Goal: Task Accomplishment & Management: Manage account settings

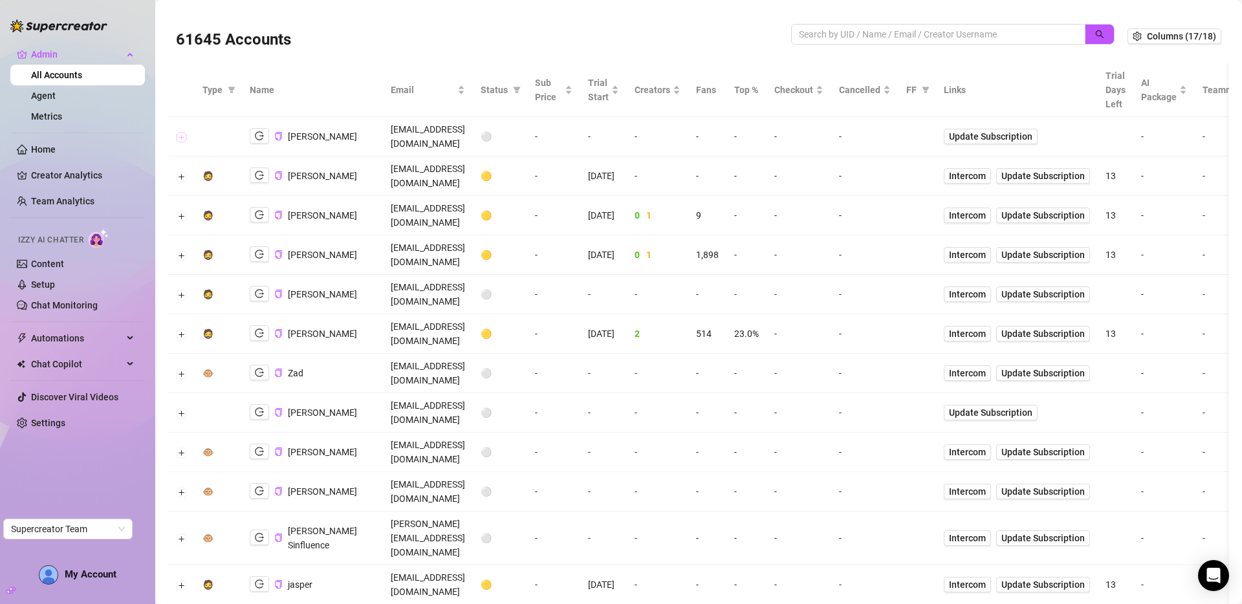
click at [182, 132] on button "Expand row" at bounding box center [182, 137] width 10 height 10
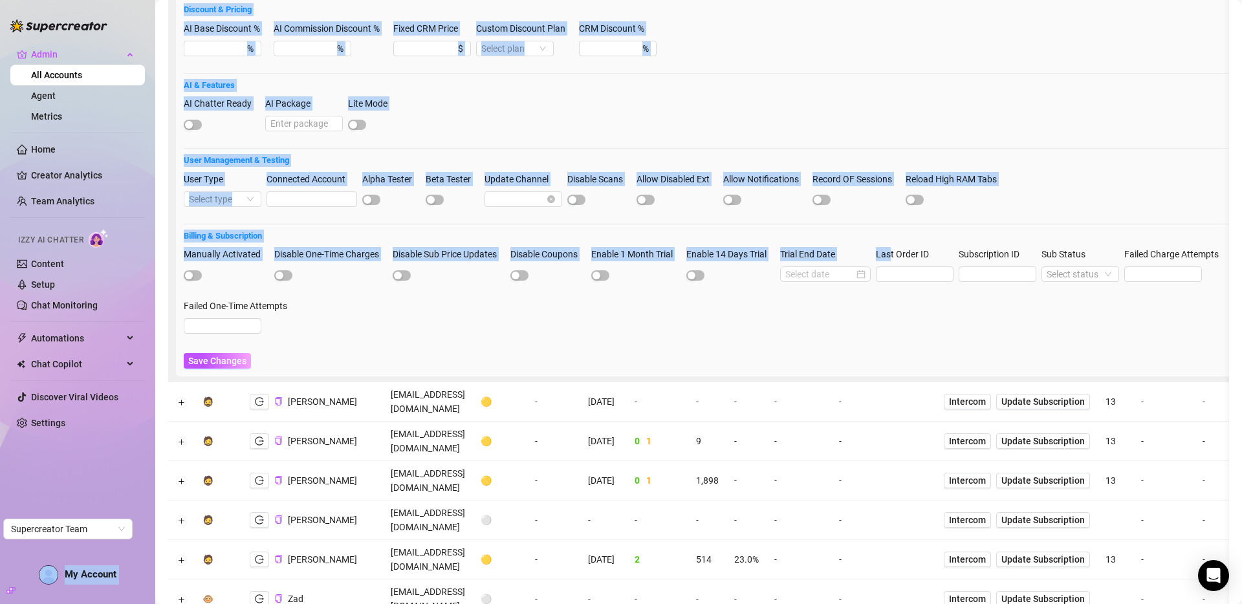
drag, startPoint x: 905, startPoint y: 235, endPoint x: 90, endPoint y: 231, distance: 814.9
click at [21, 230] on div "Admin All Accounts Agent Metrics Home Creator Analytics Team Analytics Izzy AI …" at bounding box center [621, 302] width 1242 height 604
click at [528, 272] on div "Disable Coupons" at bounding box center [548, 270] width 76 height 47
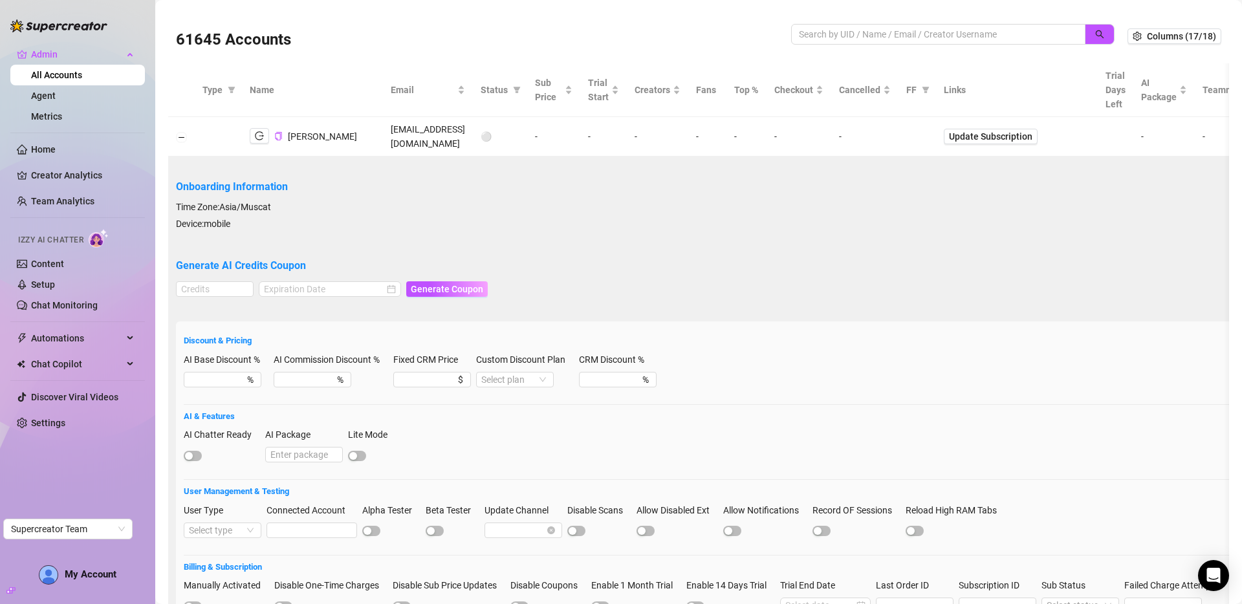
click at [437, 131] on td "gadgetstore221133@gmail.com" at bounding box center [428, 136] width 90 height 39
copy td "gadgetstore221133@gmail.com"
click at [833, 36] on input "search" at bounding box center [933, 34] width 268 height 14
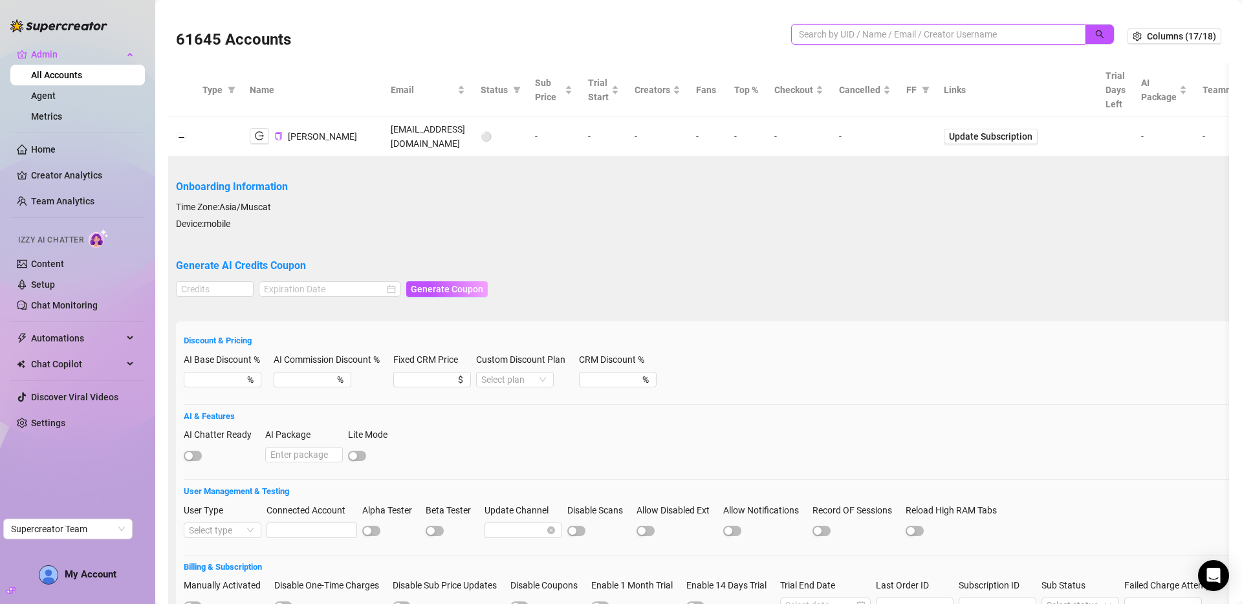
paste input "gadgetstore221133@gmail.com"
click at [1095, 33] on icon "search" at bounding box center [1099, 34] width 9 height 9
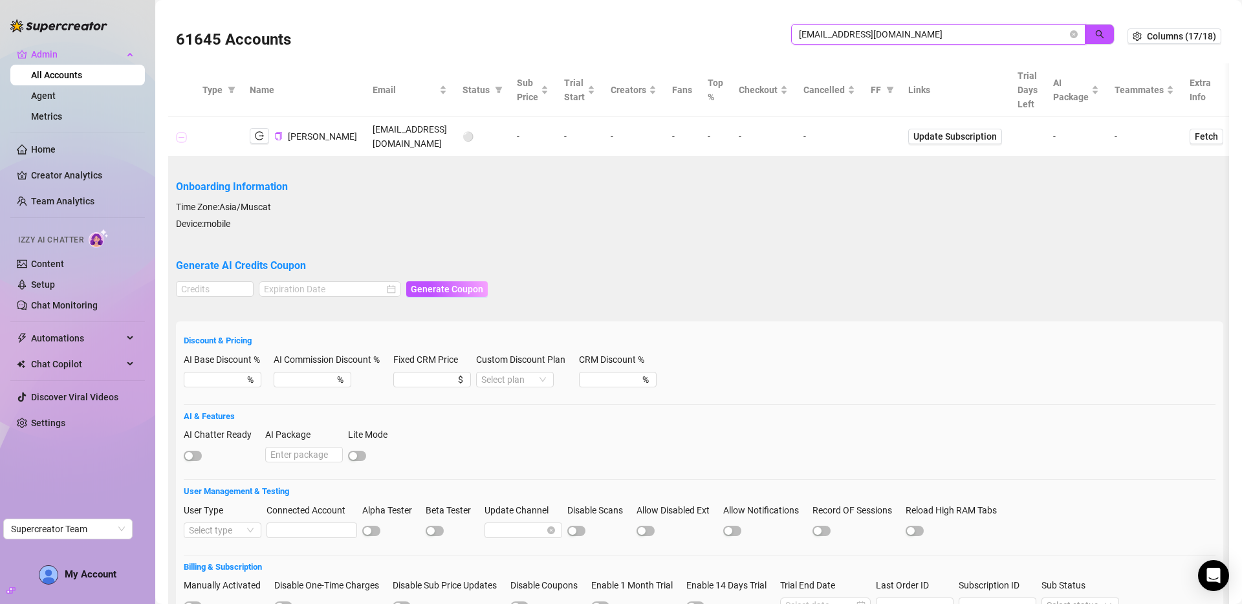
type input "gadgetstore221133@gmail.com"
click at [184, 136] on button "Collapse row" at bounding box center [182, 137] width 10 height 10
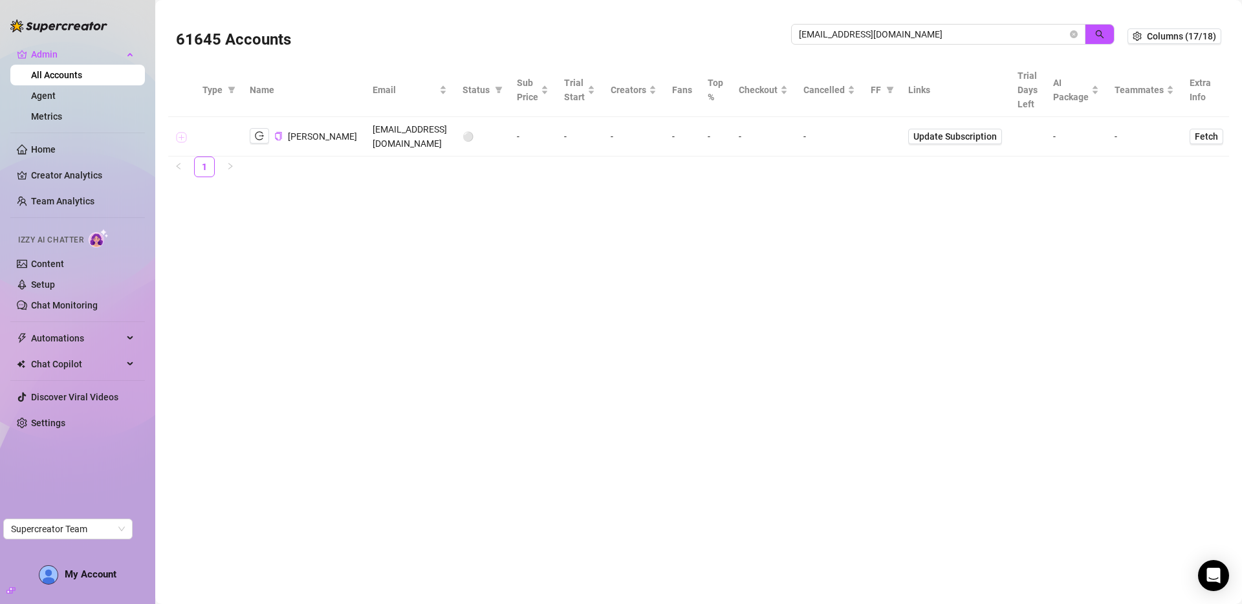
click at [184, 136] on button "Expand row" at bounding box center [182, 137] width 10 height 10
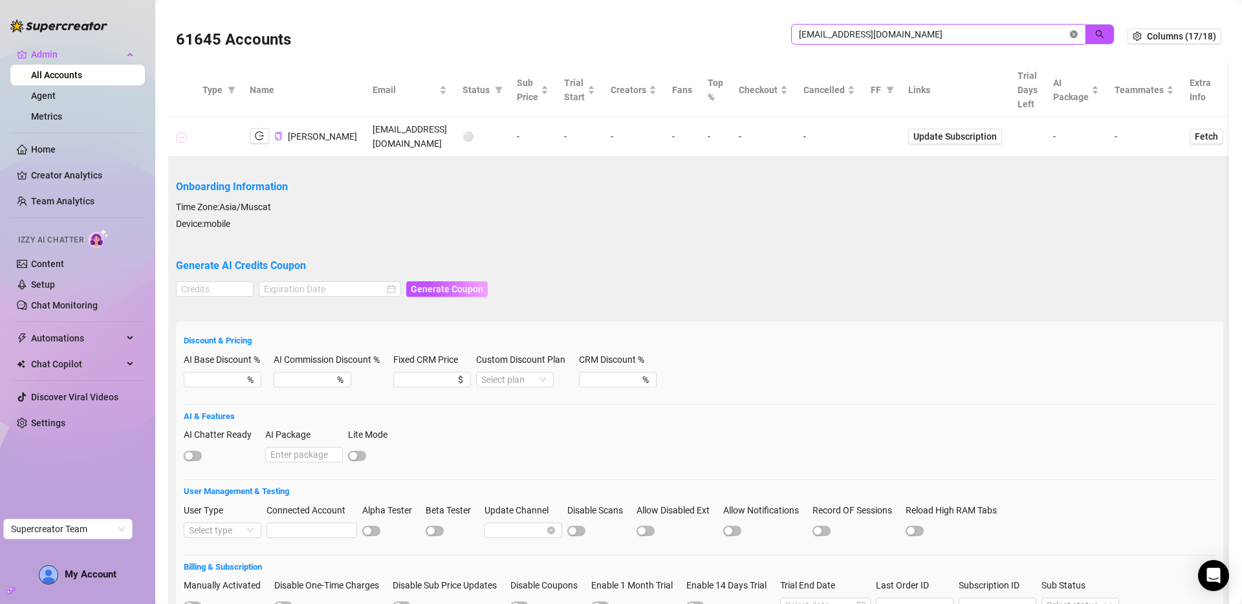
click at [1070, 33] on icon "close-circle" at bounding box center [1074, 34] width 8 height 8
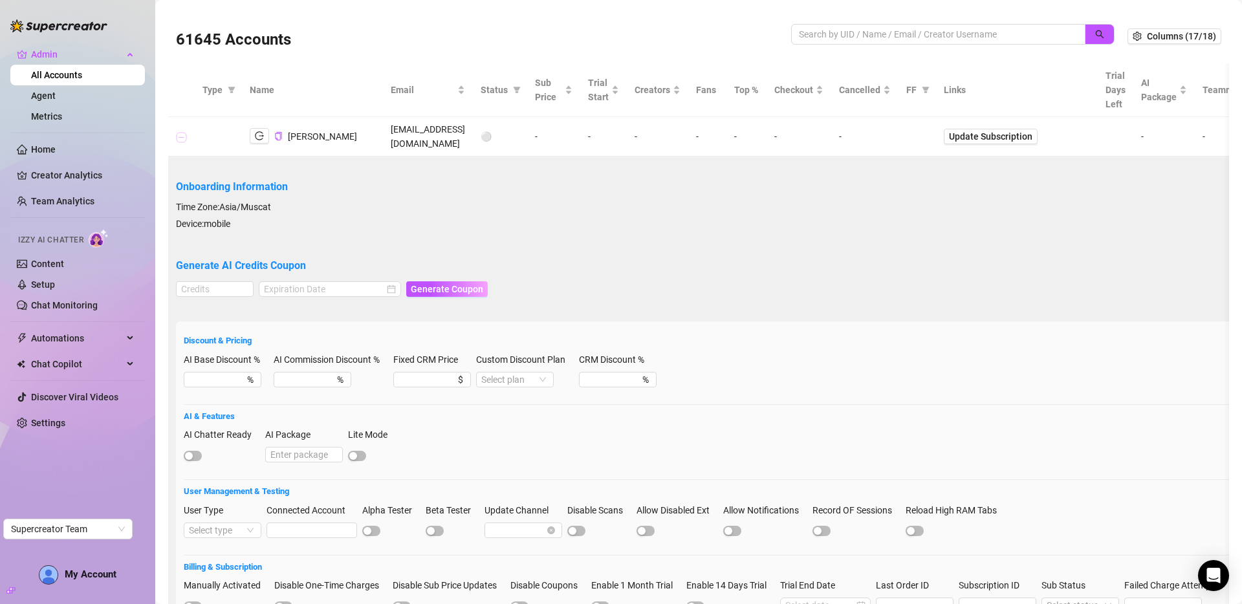
click at [182, 132] on button "Collapse row" at bounding box center [182, 137] width 10 height 10
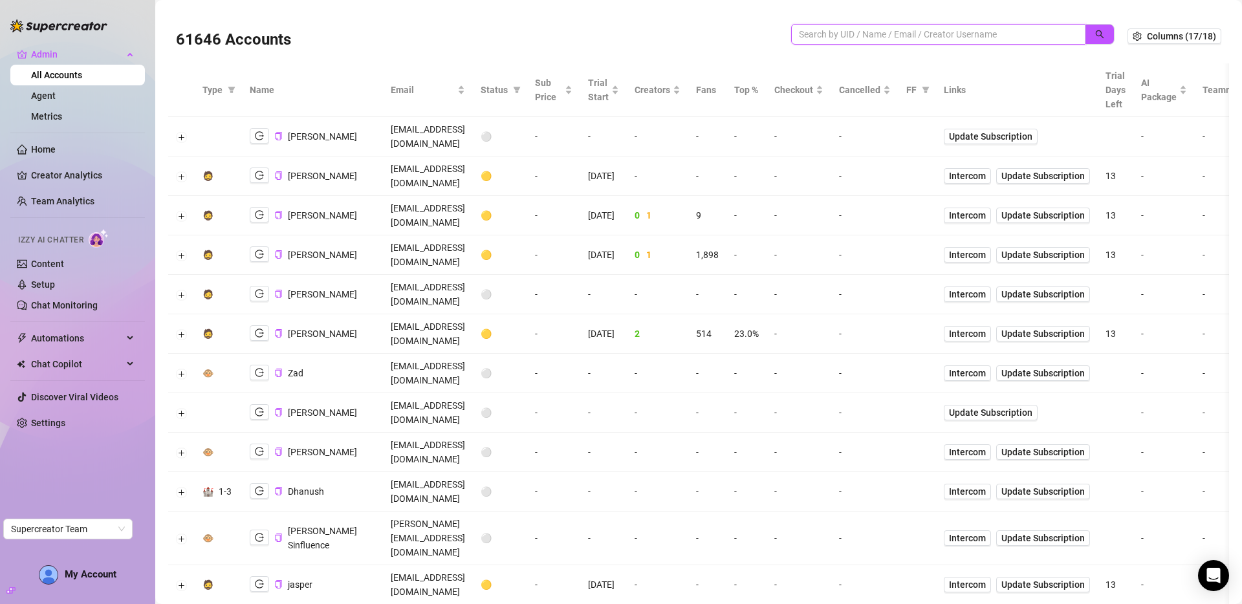
click at [981, 31] on input "search" at bounding box center [933, 34] width 268 height 14
paste input "buTP4CR5kGg4Yp3MGq7k2csNQPF3"
click at [980, 36] on input "search" at bounding box center [933, 34] width 268 height 14
click at [1096, 35] on icon "search" at bounding box center [1100, 34] width 8 height 8
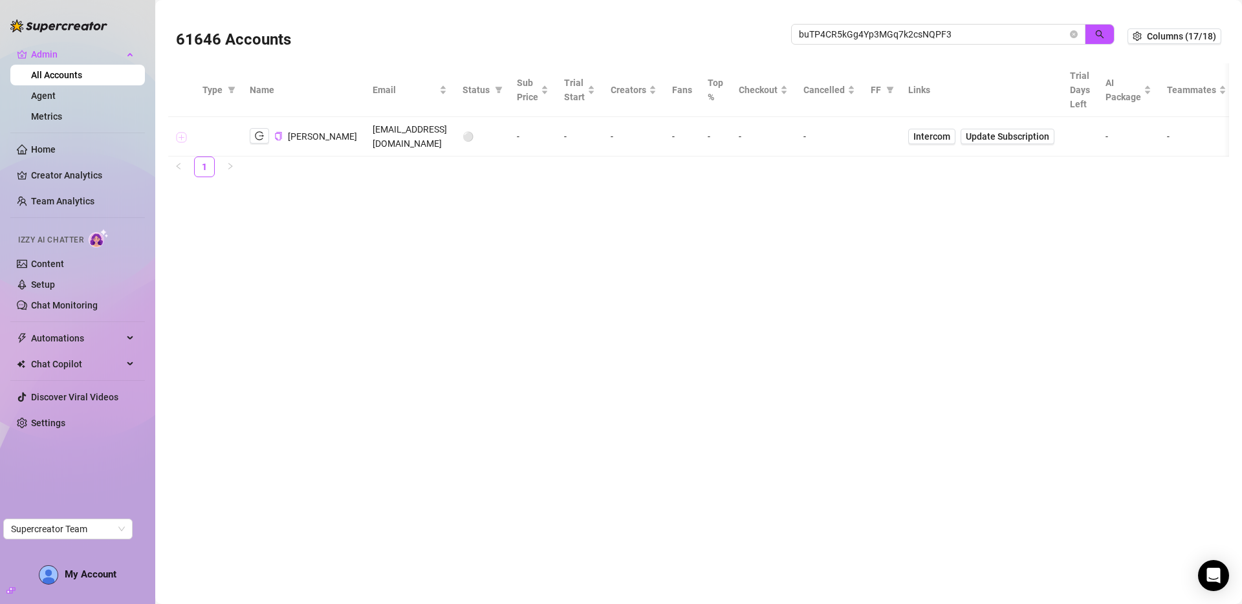
click at [185, 136] on button "Expand row" at bounding box center [182, 137] width 10 height 10
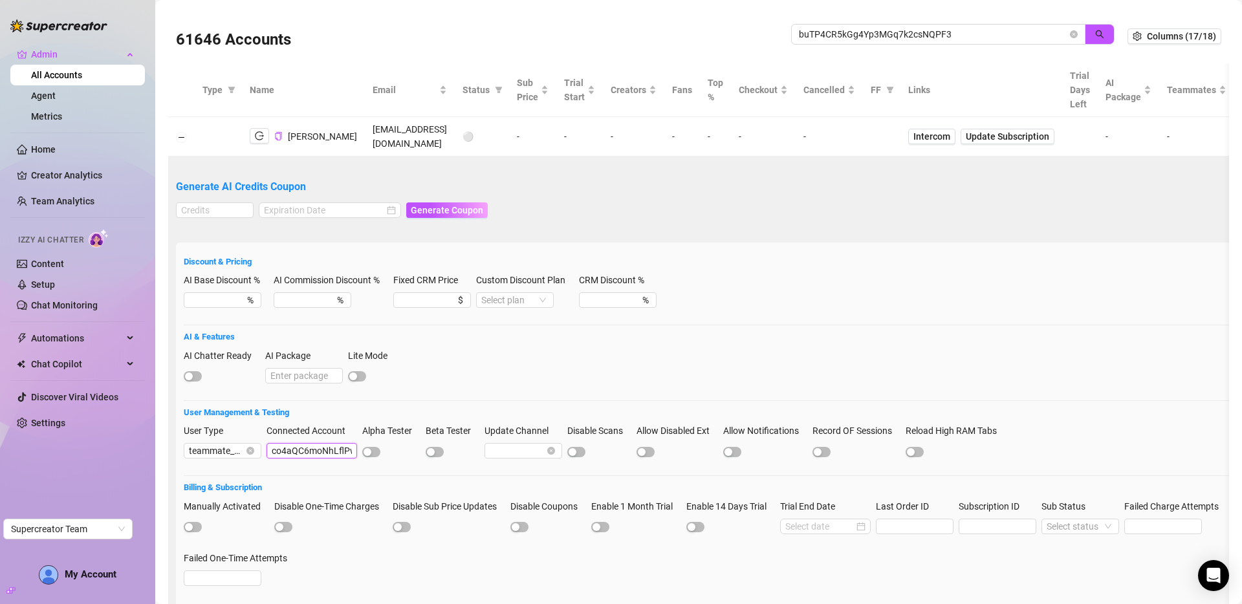
click at [294, 453] on input "co4aQC6moNhLflPwajEVFm3VeVH2" at bounding box center [311, 451] width 91 height 16
click at [845, 33] on input "buTP4CR5kGg4Yp3MGq7k2csNQPF3" at bounding box center [933, 34] width 268 height 14
paste input "co4aQC6moNhLflPwajEVFm3VeVH2"
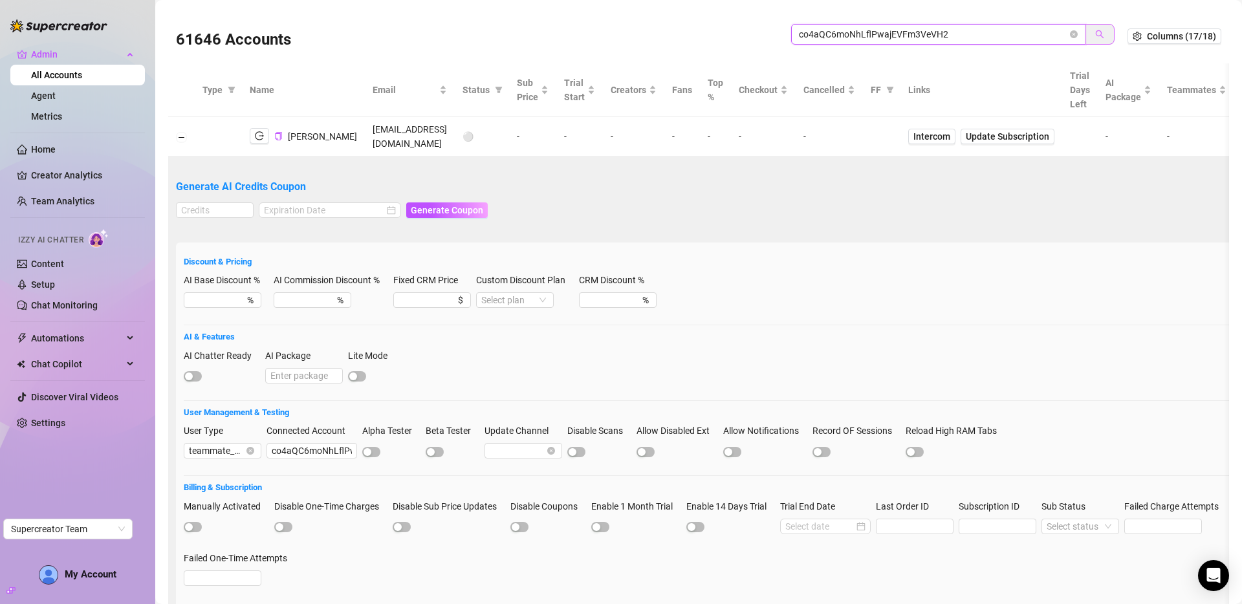
click at [1095, 30] on icon "search" at bounding box center [1099, 34] width 9 height 9
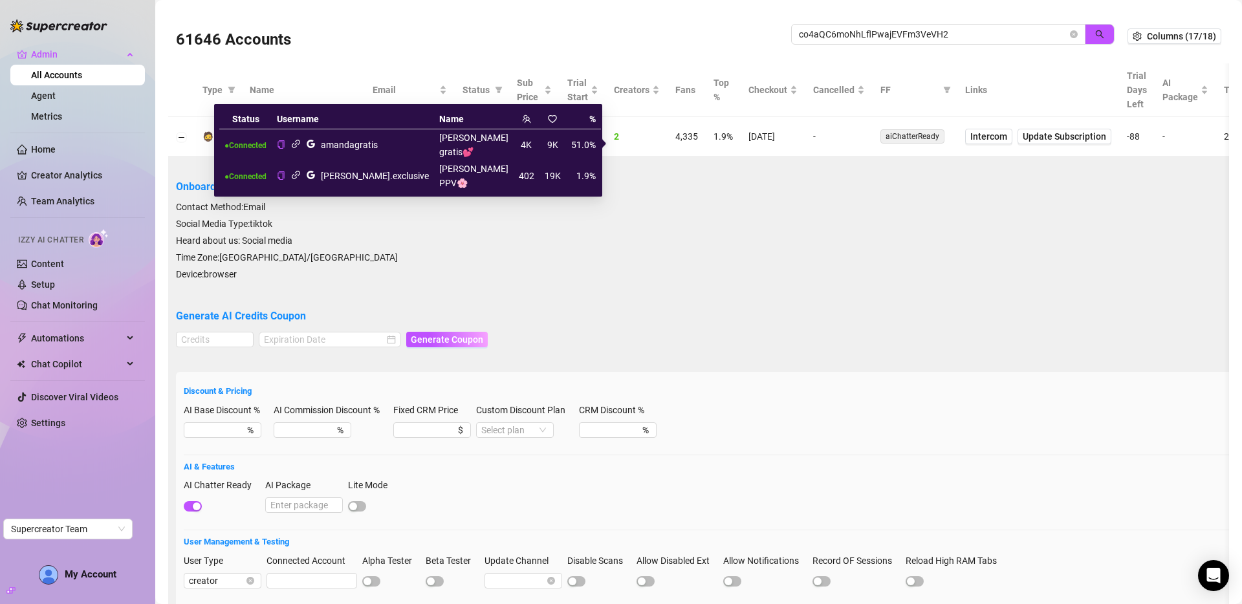
click at [296, 139] on icon "link" at bounding box center [296, 144] width 10 height 10
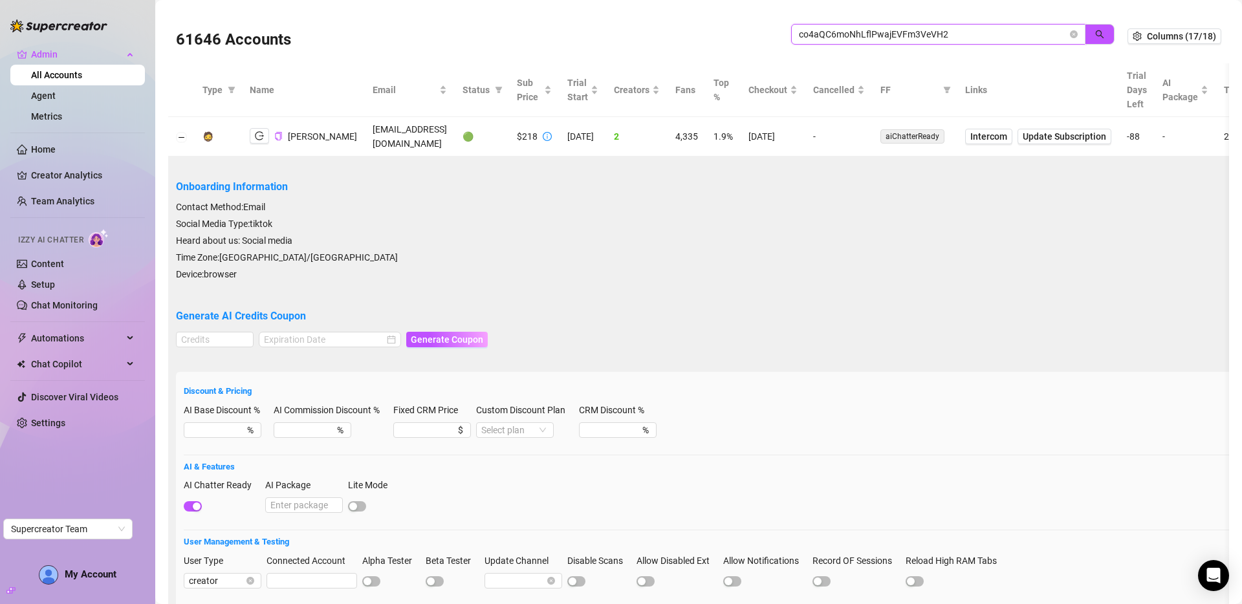
click at [985, 32] on input "co4aQC6moNhLflPwajEVFm3VeVH2" at bounding box center [933, 34] width 268 height 14
type input "missy"
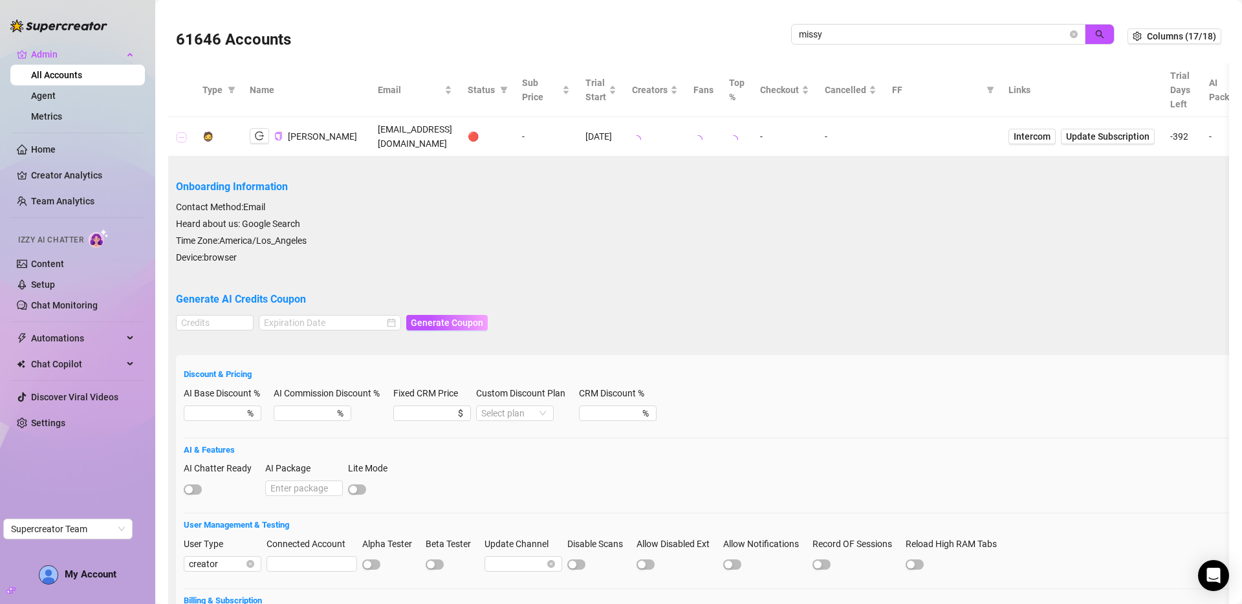
click at [180, 132] on button "Collapse row" at bounding box center [182, 137] width 10 height 10
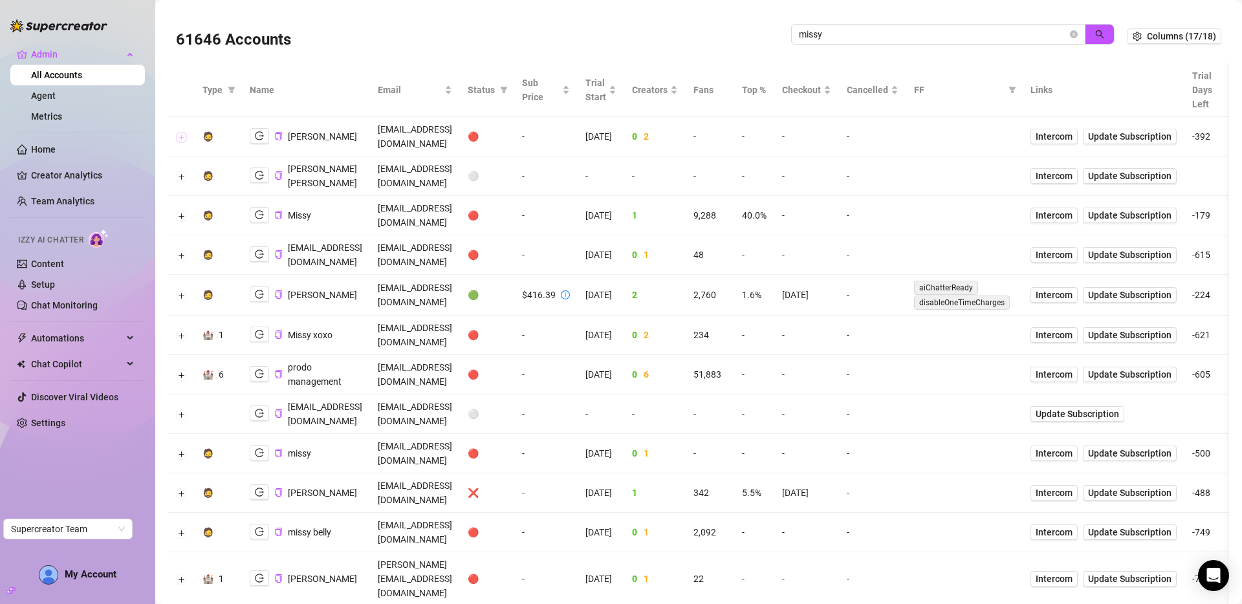
click at [182, 132] on button "Expand row" at bounding box center [182, 137] width 10 height 10
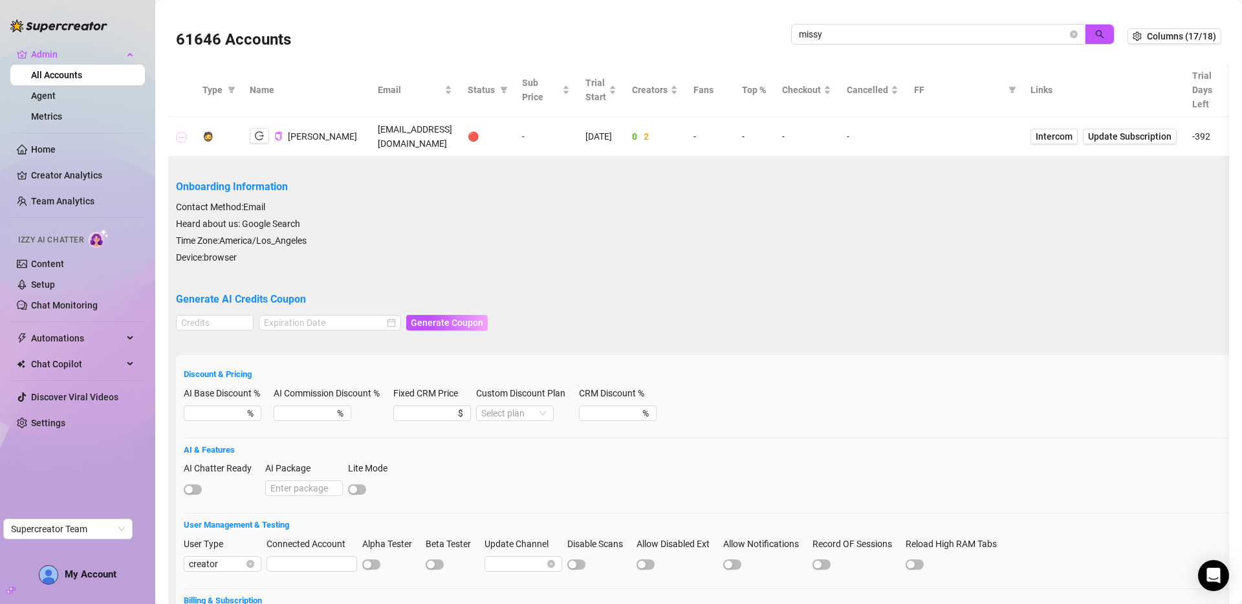
click at [182, 132] on button "Collapse row" at bounding box center [182, 137] width 10 height 10
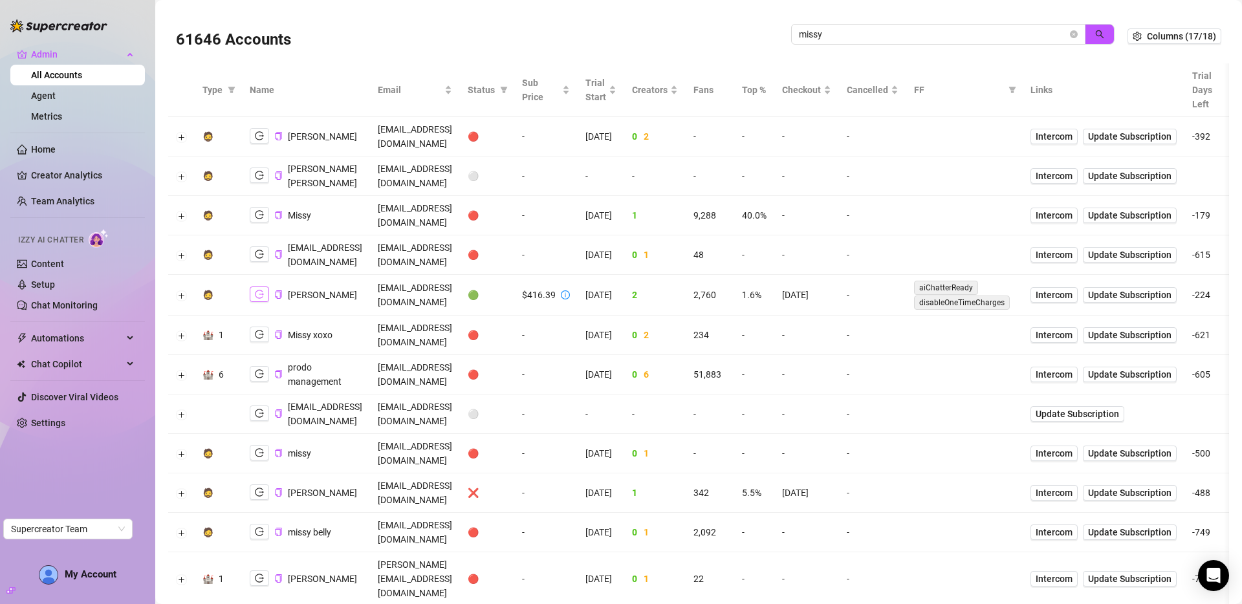
click at [259, 290] on icon "logout" at bounding box center [259, 294] width 9 height 9
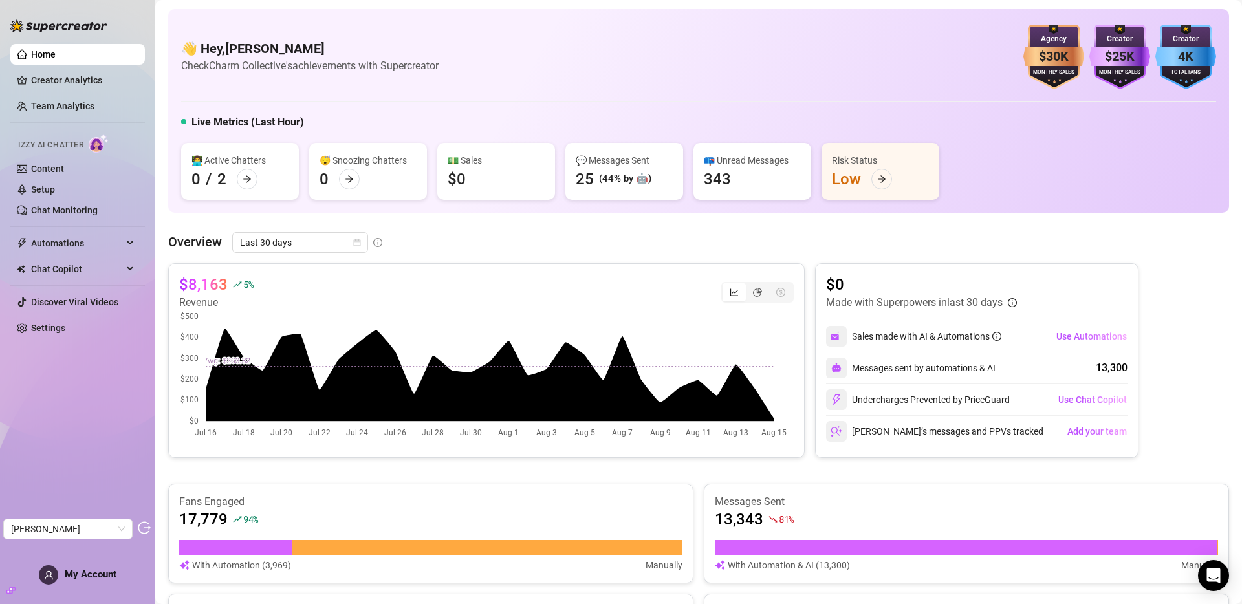
scroll to position [148, 0]
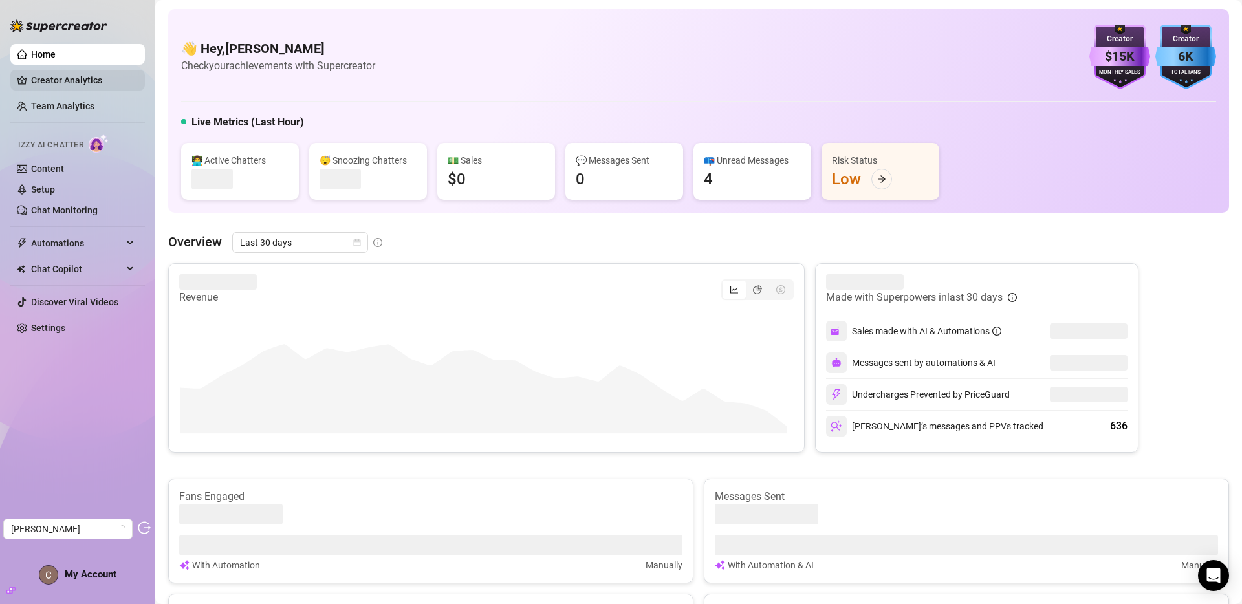
click at [72, 84] on link "Creator Analytics" at bounding box center [82, 80] width 103 height 21
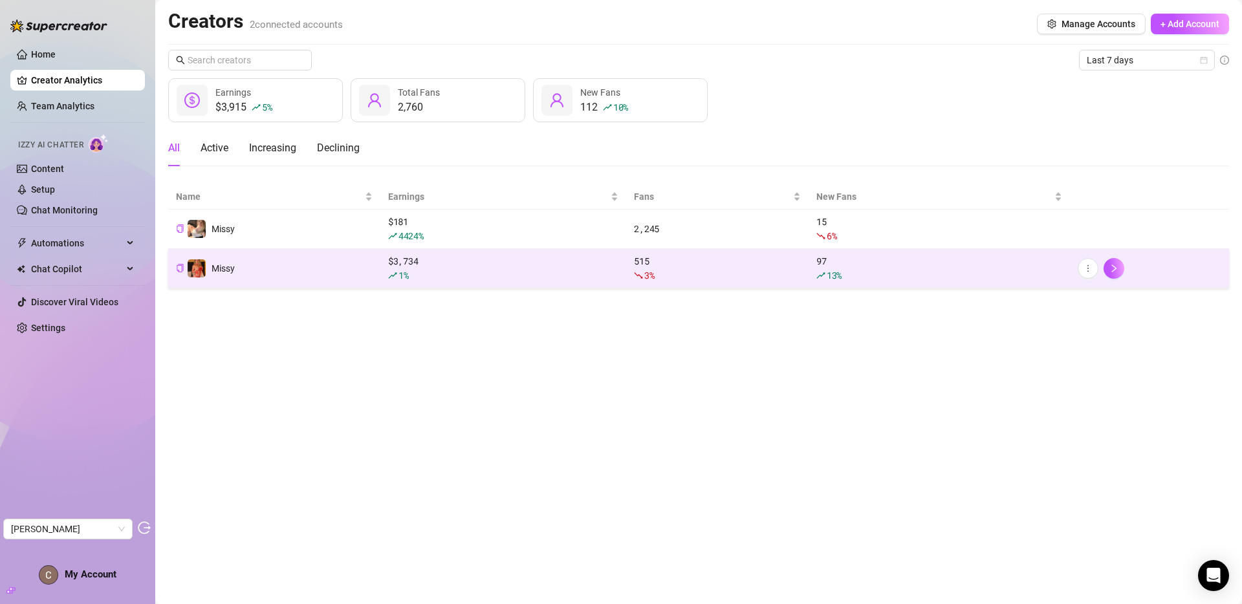
click at [294, 264] on td "Missy" at bounding box center [274, 268] width 212 height 39
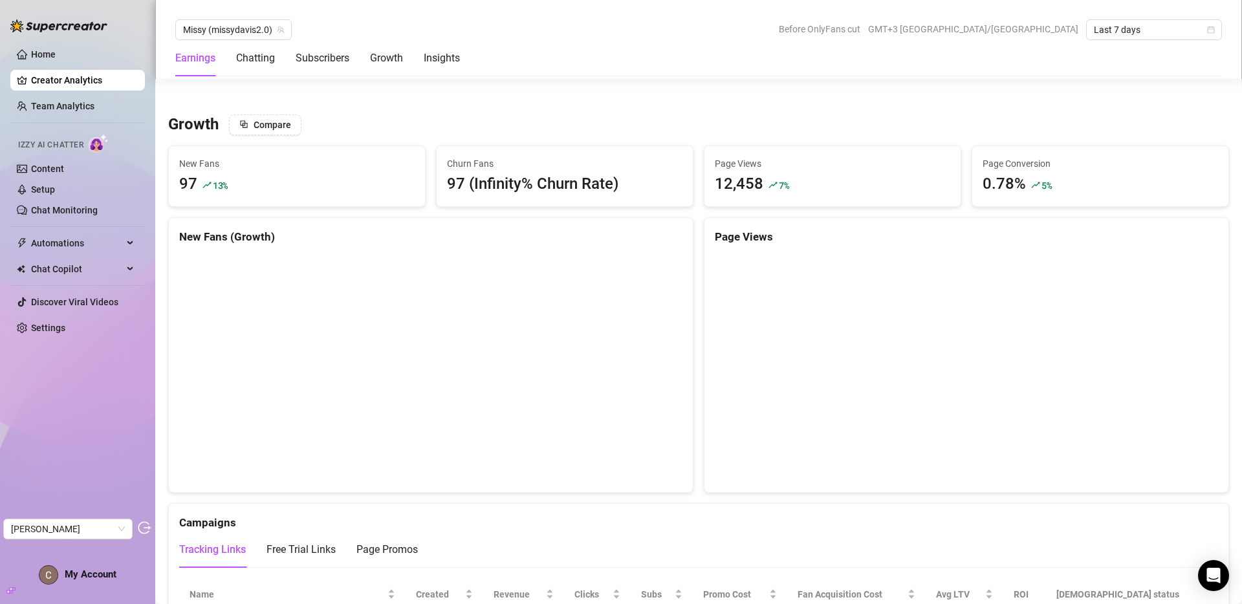
scroll to position [1132, 0]
